Goal: Information Seeking & Learning: Learn about a topic

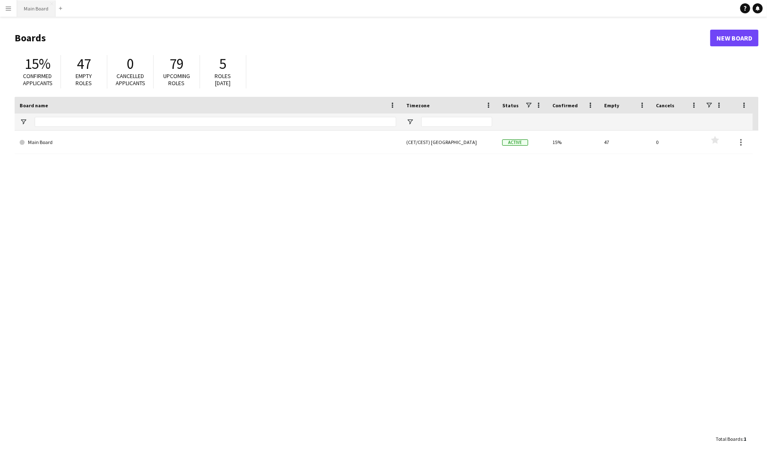
click at [31, 10] on button "Main Board Close" at bounding box center [36, 8] width 38 height 16
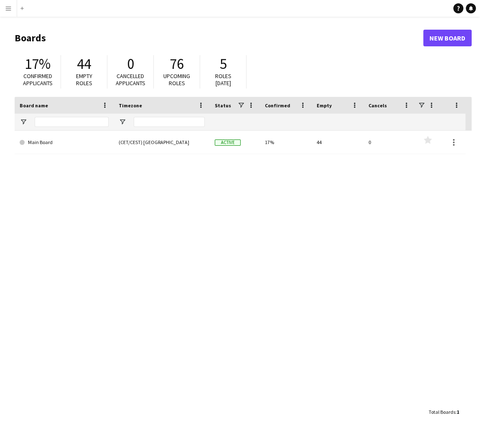
click at [13, 8] on button "Menu" at bounding box center [8, 8] width 17 height 17
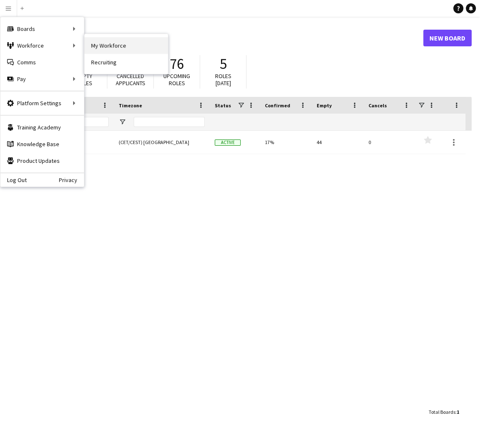
click at [115, 48] on link "My Workforce" at bounding box center [126, 45] width 84 height 17
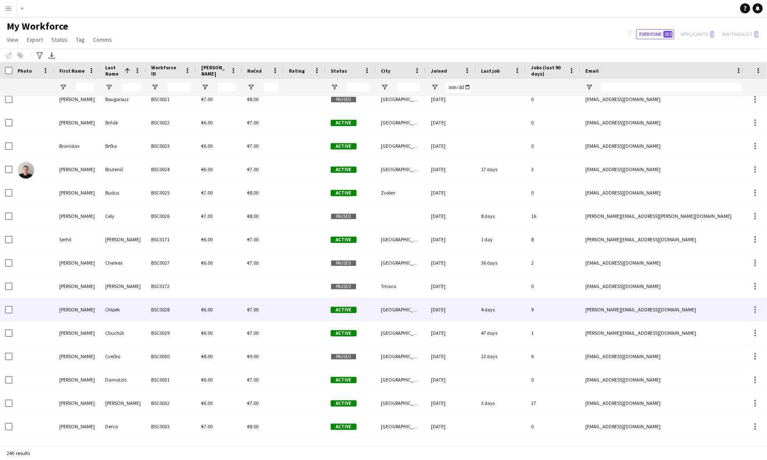
click at [110, 308] on div "Chlpek" at bounding box center [123, 309] width 46 height 23
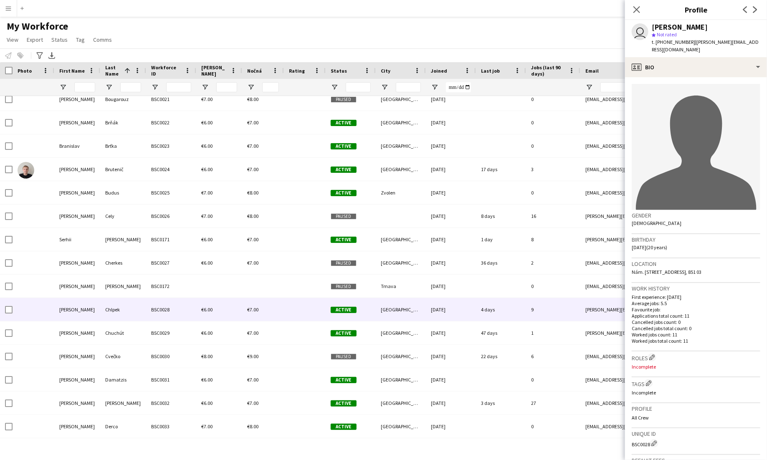
click at [480, 33] on div "star Not rated" at bounding box center [706, 35] width 109 height 8
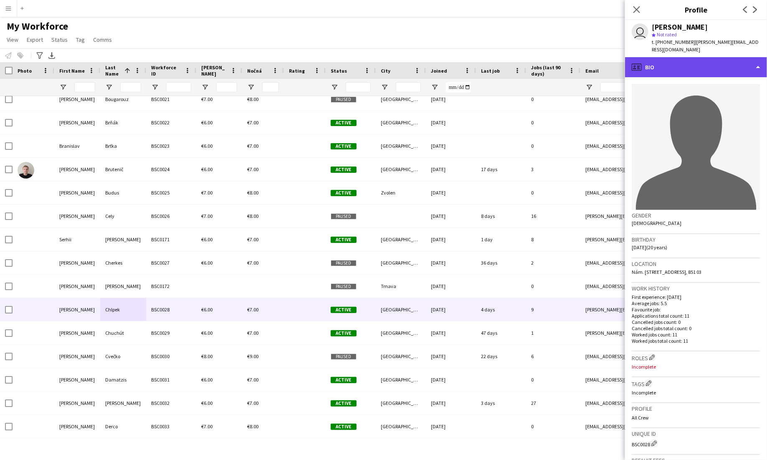
click at [480, 57] on div "profile Bio" at bounding box center [696, 67] width 142 height 20
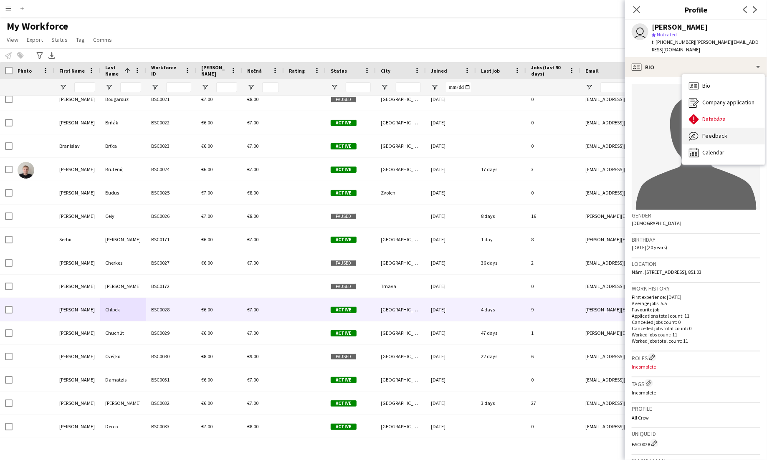
click at [480, 132] on span "Feedback" at bounding box center [715, 136] width 25 height 8
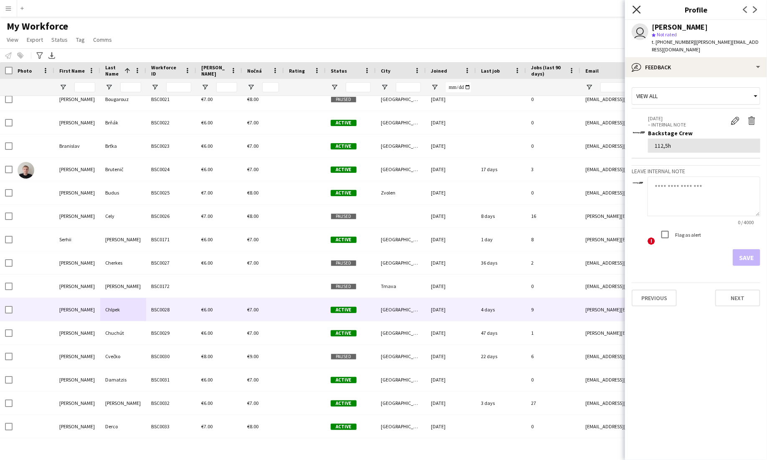
click at [480, 11] on icon "Close pop-in" at bounding box center [637, 9] width 8 height 8
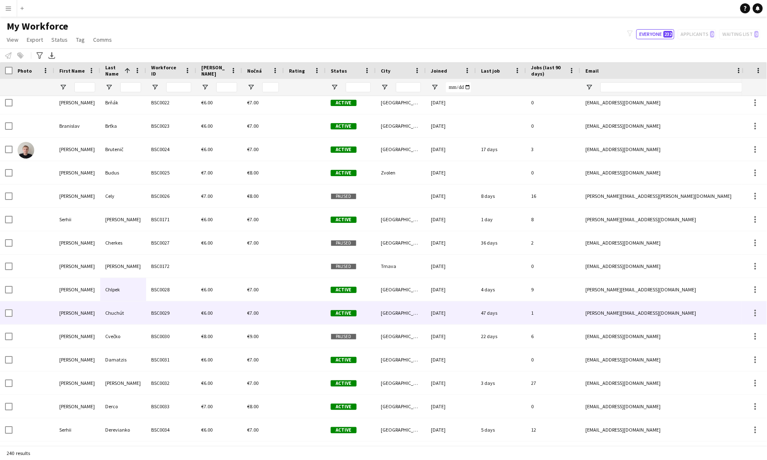
scroll to position [664, 0]
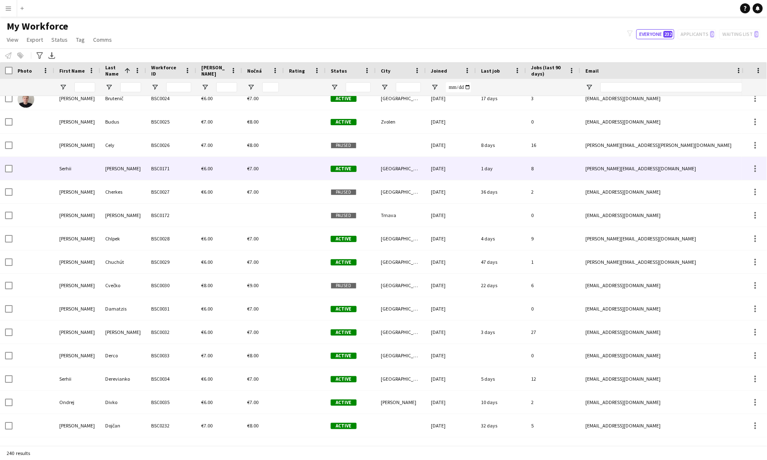
click at [137, 175] on div "[PERSON_NAME]" at bounding box center [123, 168] width 46 height 23
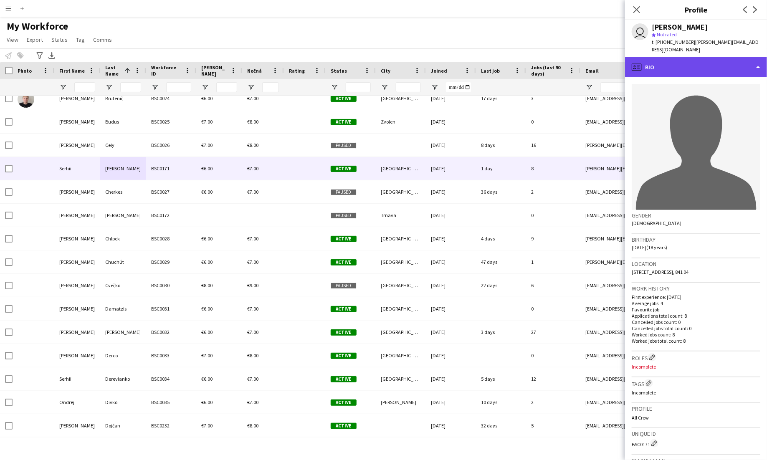
click at [480, 61] on div "profile Bio" at bounding box center [696, 67] width 142 height 20
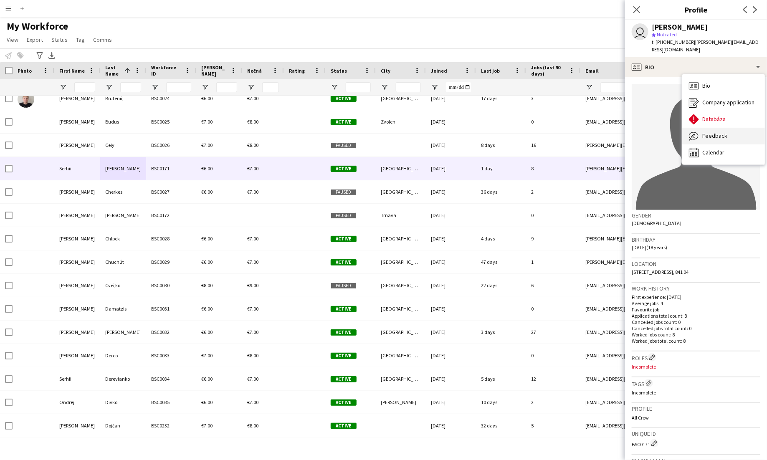
click at [480, 133] on div "Feedback Feedback" at bounding box center [724, 136] width 83 height 17
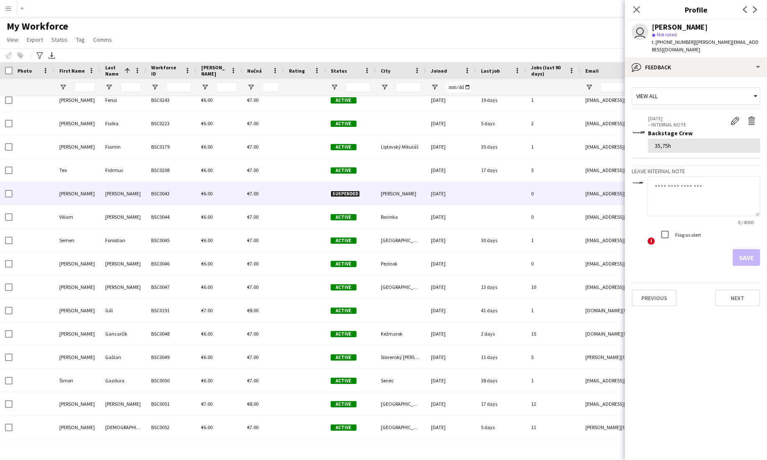
scroll to position [1216, 0]
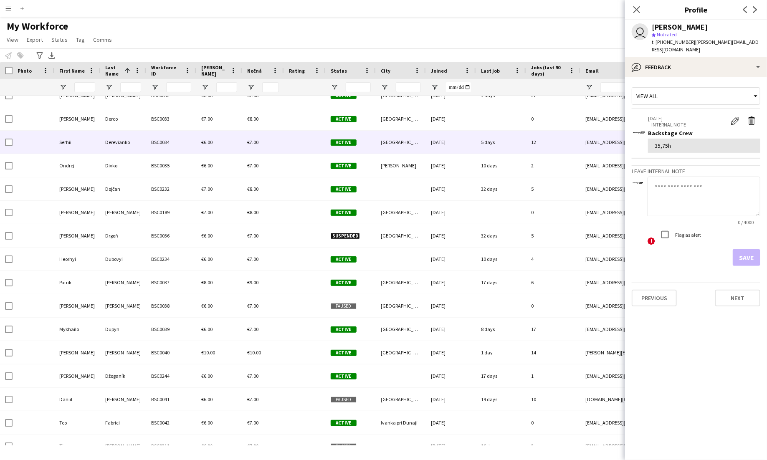
click at [112, 140] on div "Derevianko" at bounding box center [123, 142] width 46 height 23
click at [305, 46] on div "My Workforce View Views Default view New view Update view Delete view Edit name…" at bounding box center [383, 34] width 767 height 28
